Goal: Entertainment & Leisure: Consume media (video, audio)

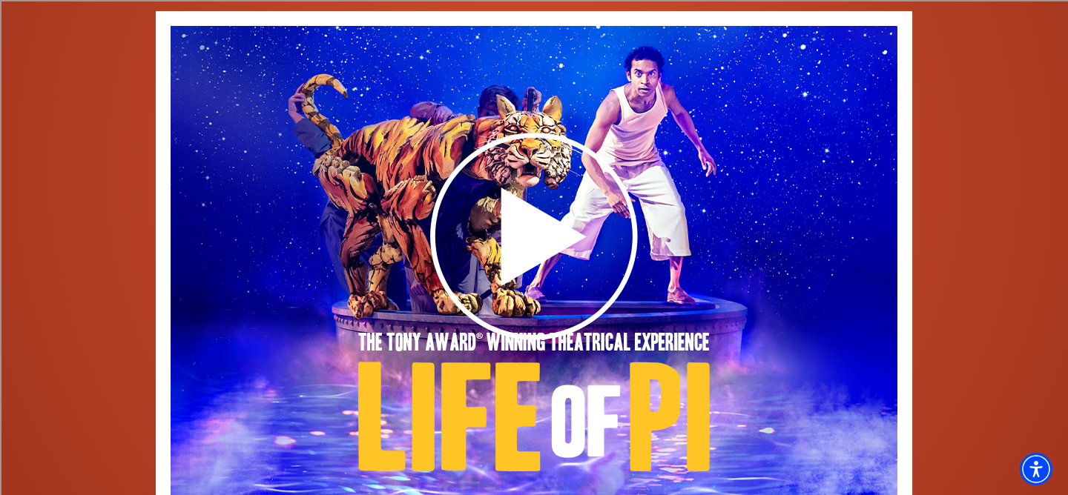
scroll to position [2203, 0]
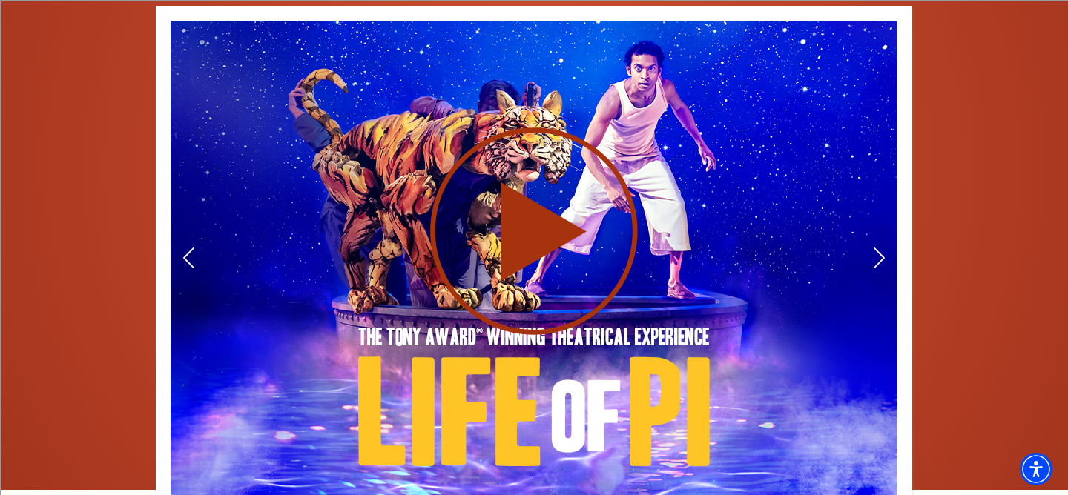
click at [542, 222] on use at bounding box center [534, 232] width 208 height 208
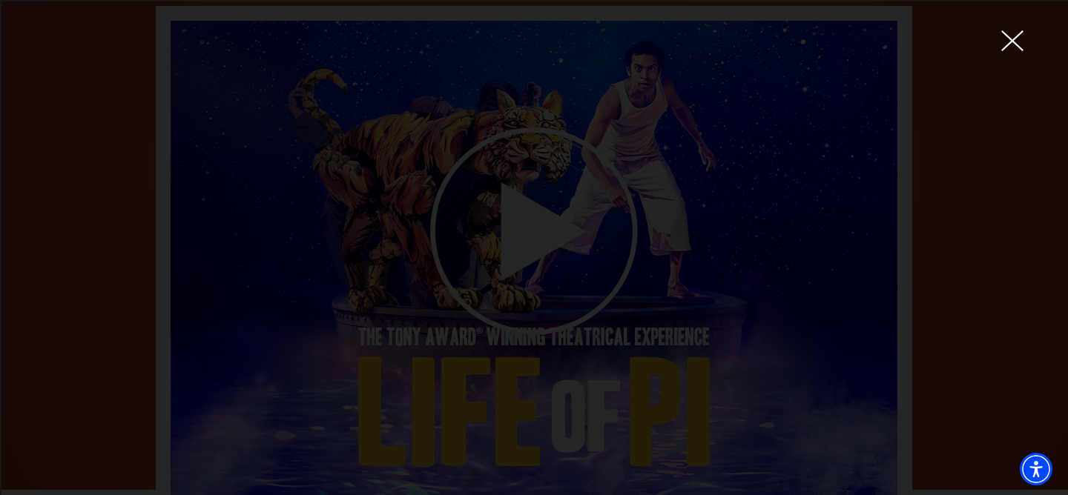
scroll to position [0, 0]
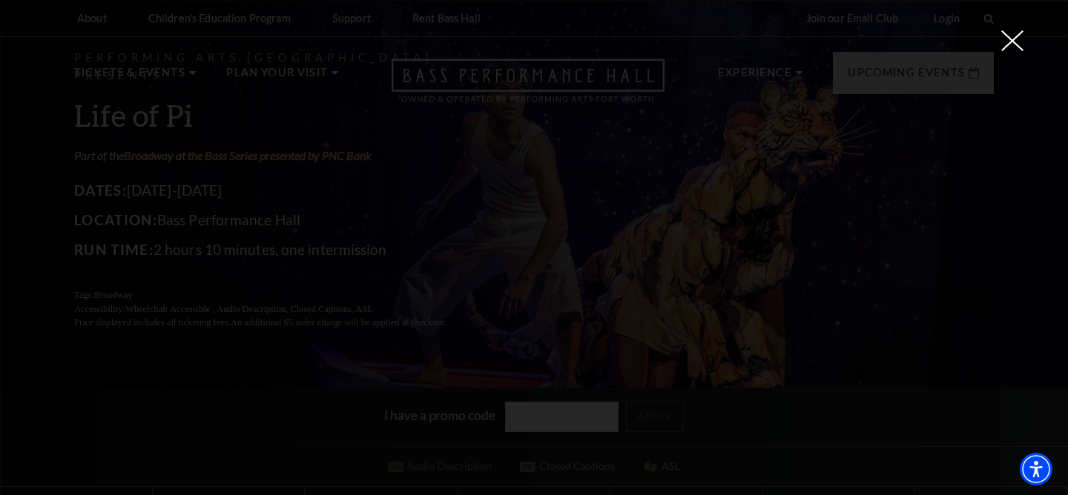
click at [1020, 59] on div at bounding box center [534, 247] width 1068 height 495
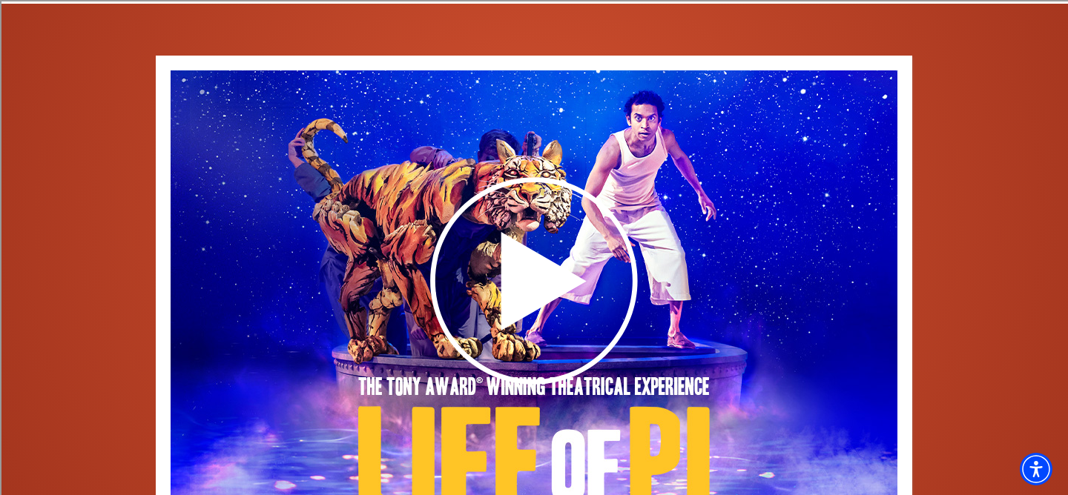
scroll to position [2155, 0]
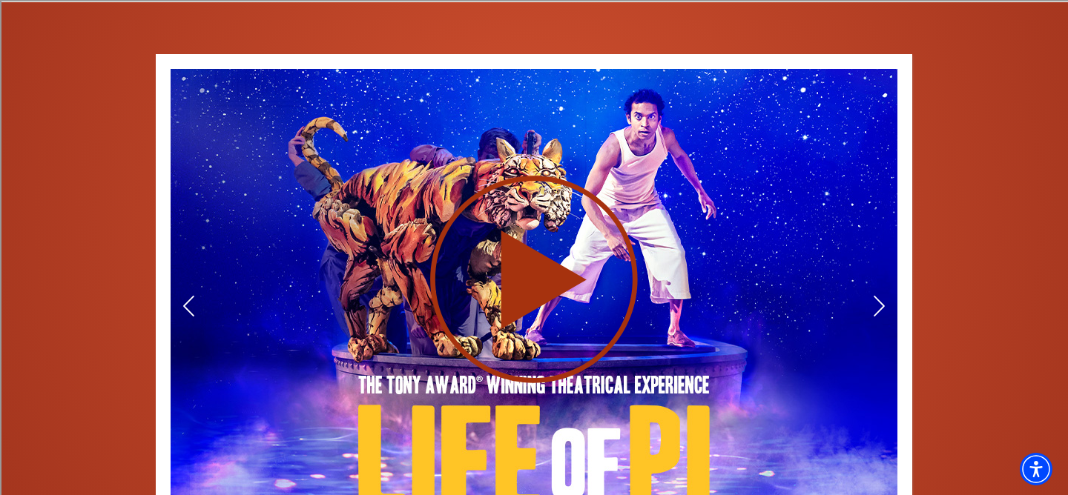
click at [868, 289] on div at bounding box center [534, 279] width 727 height 421
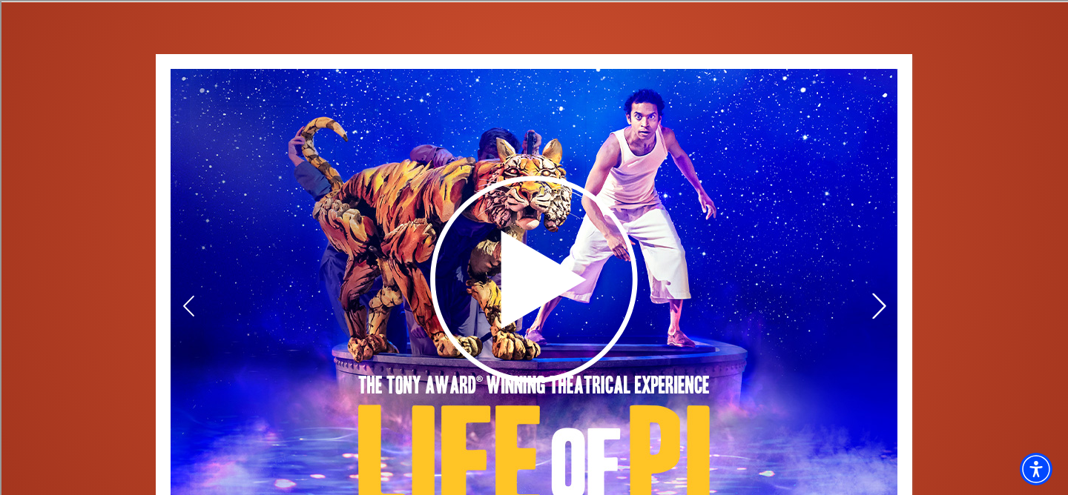
click at [879, 295] on icon at bounding box center [879, 306] width 16 height 26
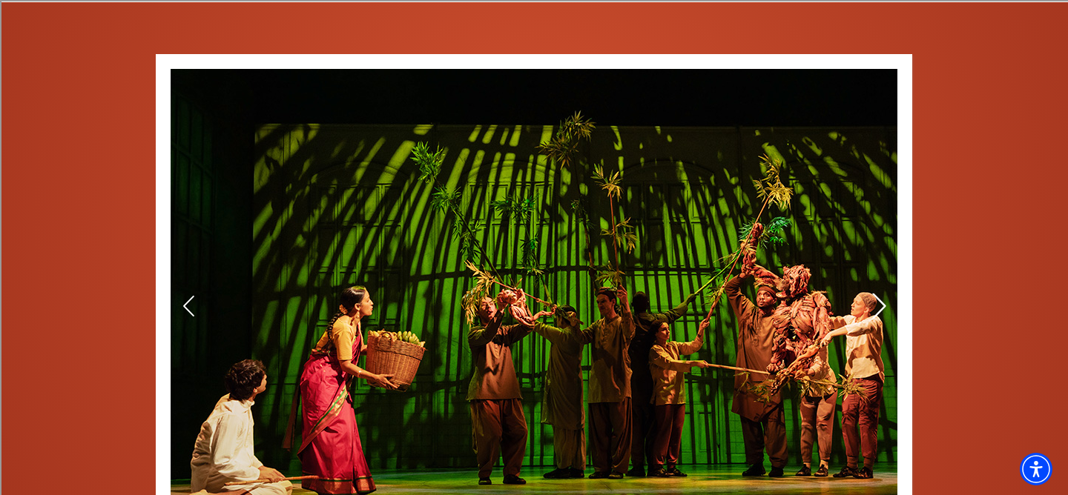
click at [879, 294] on use at bounding box center [878, 306] width 13 height 26
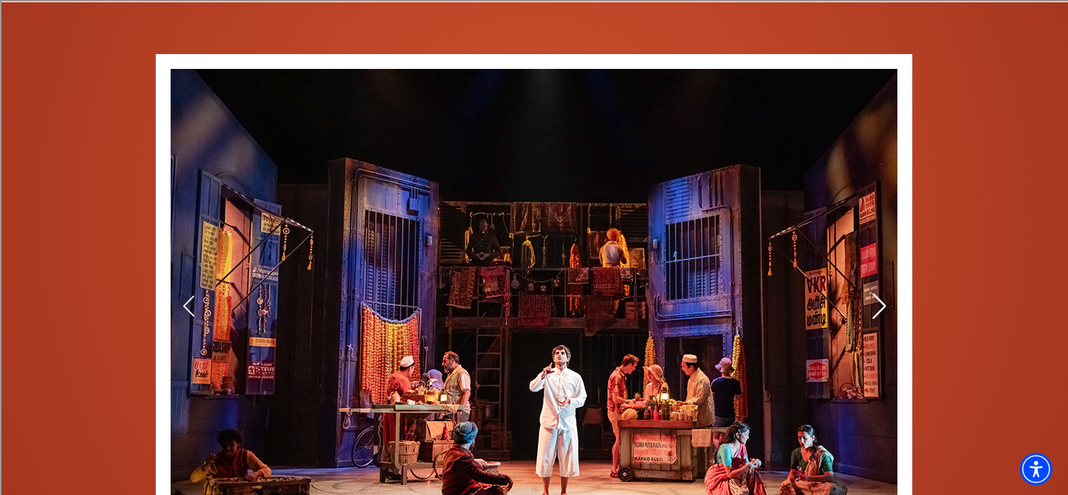
click at [879, 294] on use at bounding box center [878, 306] width 13 height 26
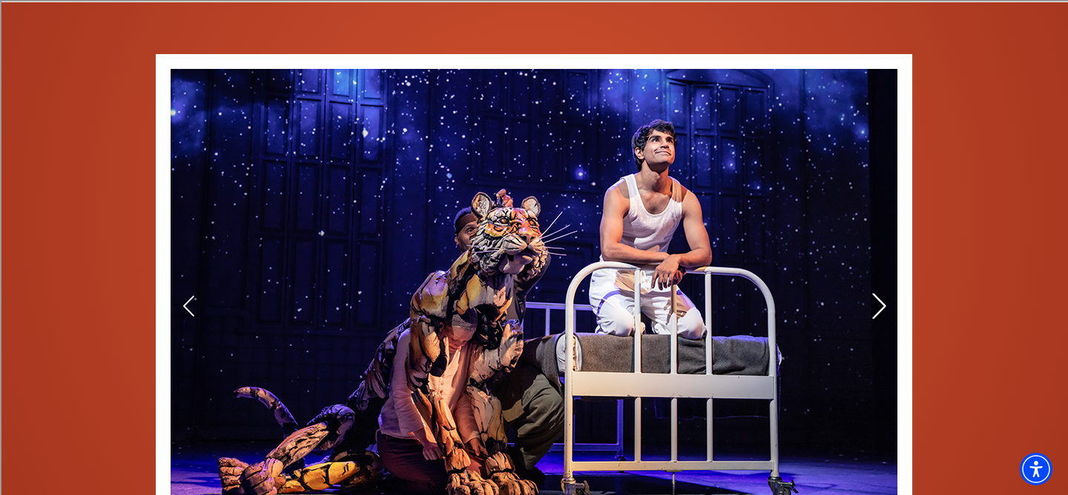
click at [879, 294] on use at bounding box center [878, 306] width 13 height 26
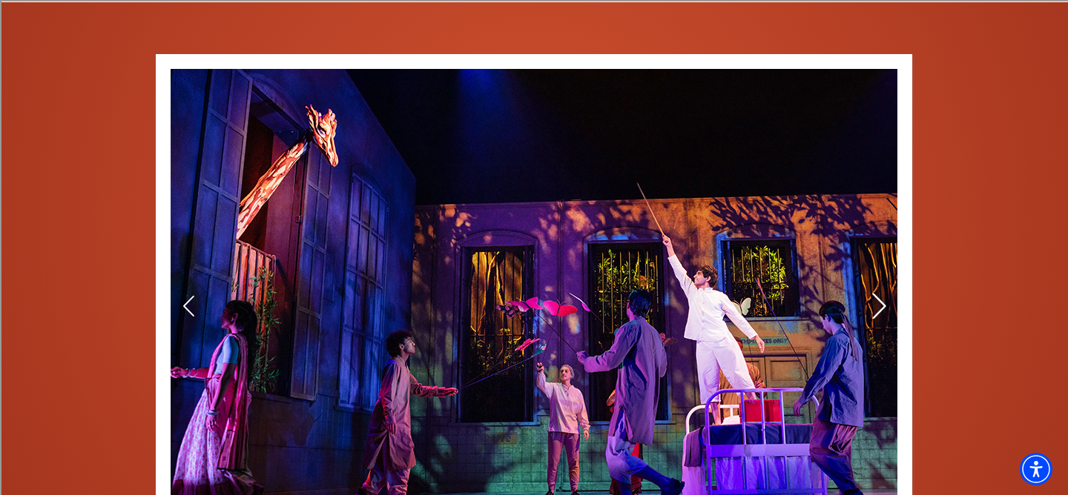
click at [879, 294] on use at bounding box center [878, 306] width 13 height 26
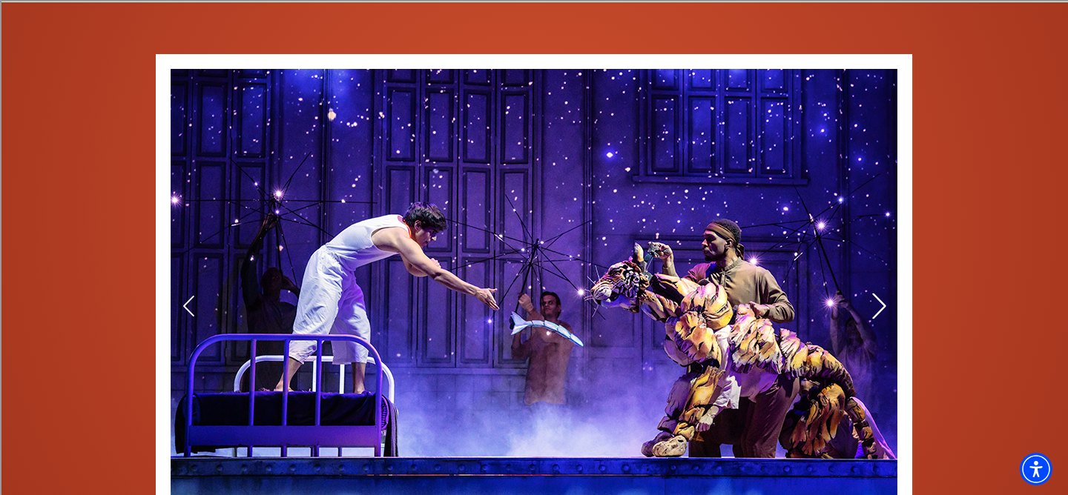
click at [879, 294] on use at bounding box center [878, 306] width 13 height 26
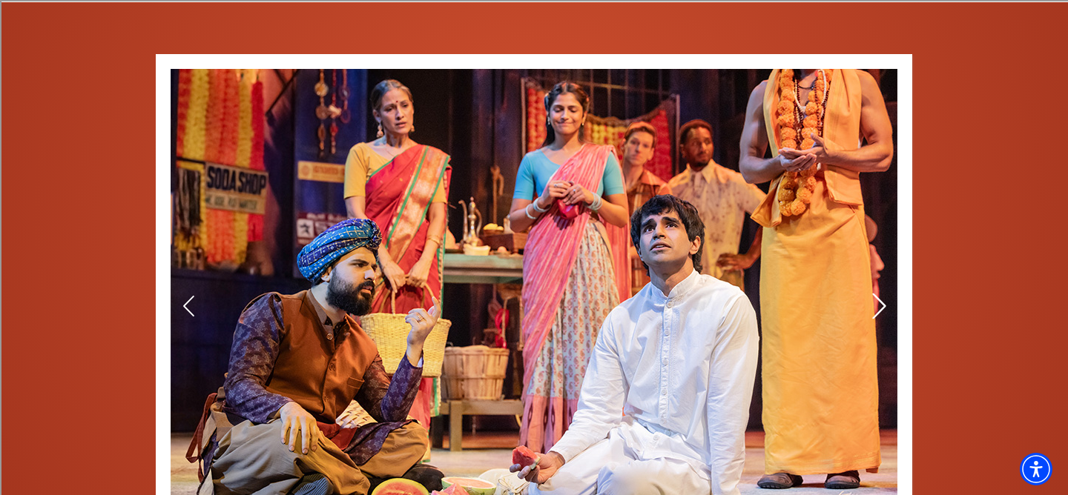
click at [879, 294] on use at bounding box center [878, 306] width 13 height 26
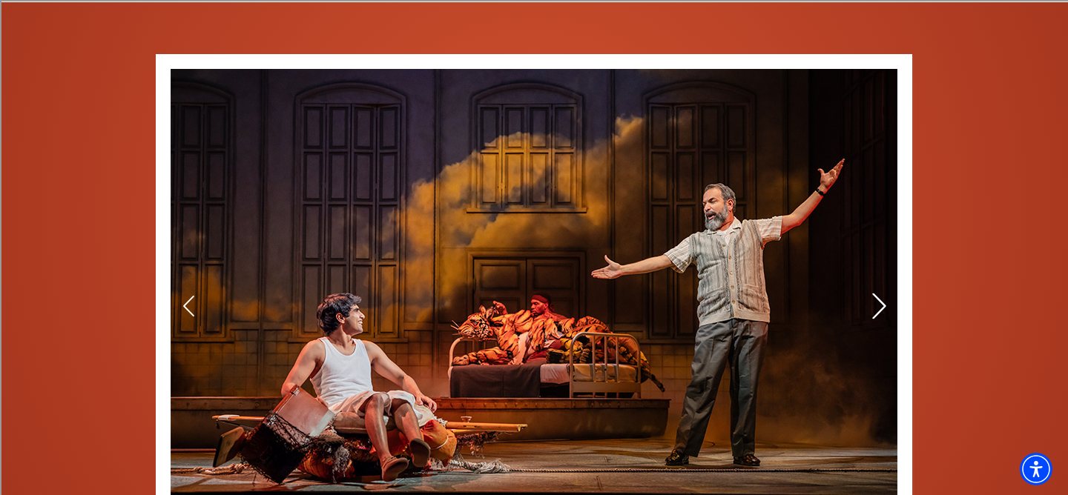
click at [879, 294] on use at bounding box center [878, 306] width 13 height 26
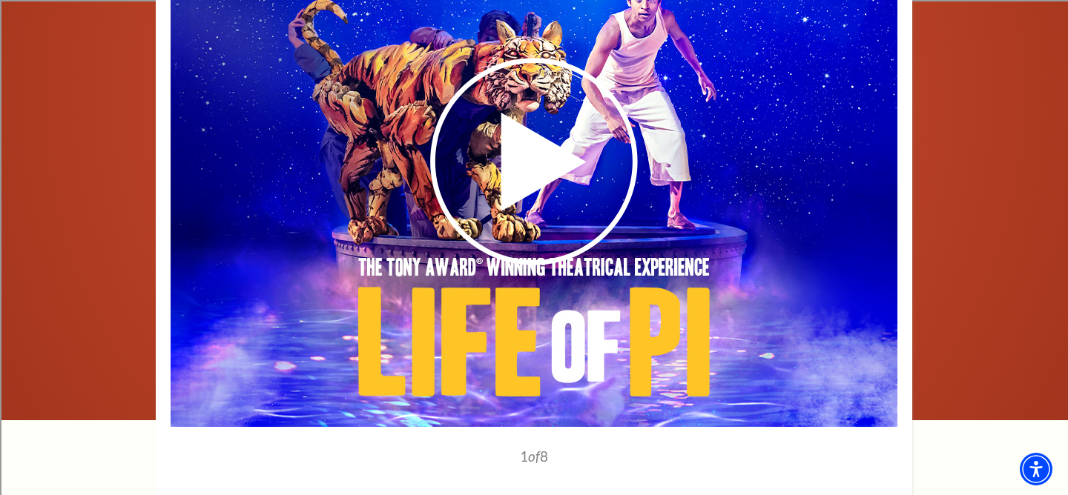
scroll to position [2269, 0]
